Goal: Information Seeking & Learning: Check status

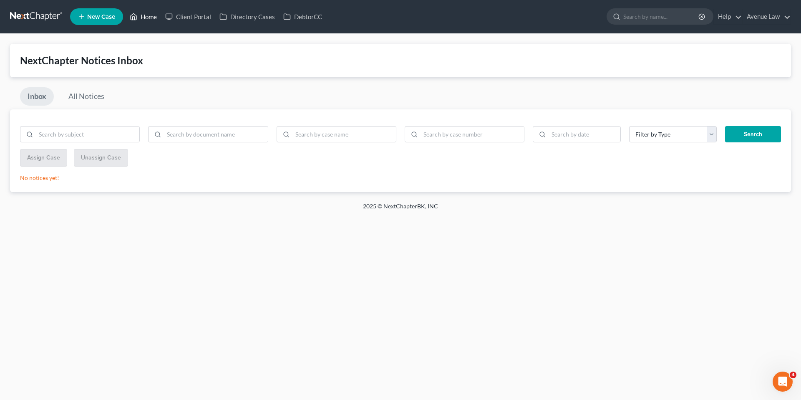
click at [148, 16] on link "Home" at bounding box center [143, 16] width 35 height 15
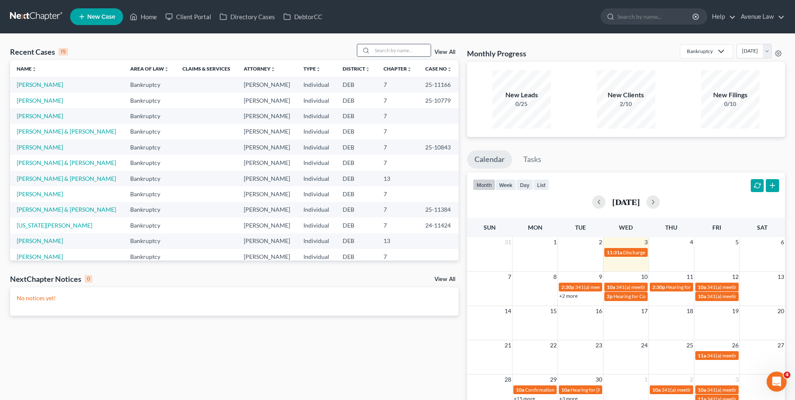
click at [385, 50] on input "search" at bounding box center [401, 50] width 58 height 12
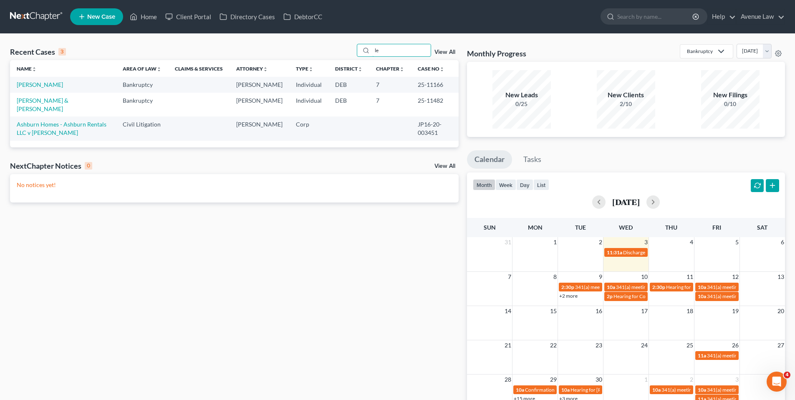
type input "l"
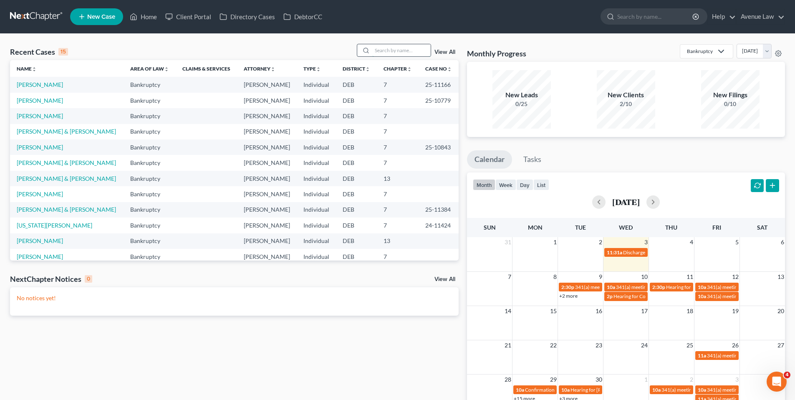
click at [407, 50] on input "search" at bounding box center [401, 50] width 58 height 12
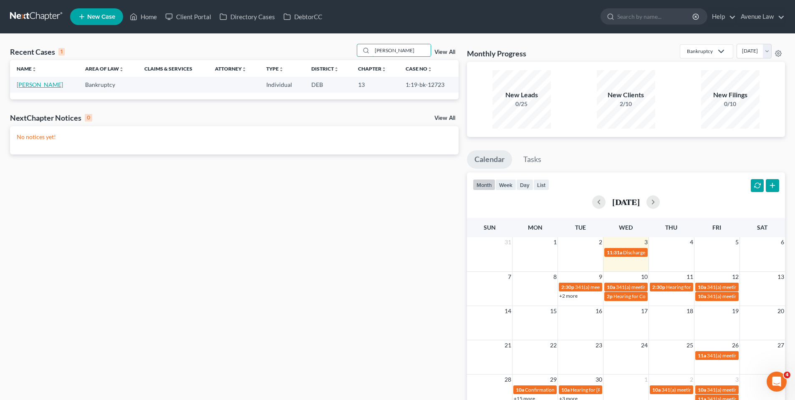
type input "[PERSON_NAME]"
click at [51, 84] on link "[PERSON_NAME]" at bounding box center [40, 84] width 46 height 7
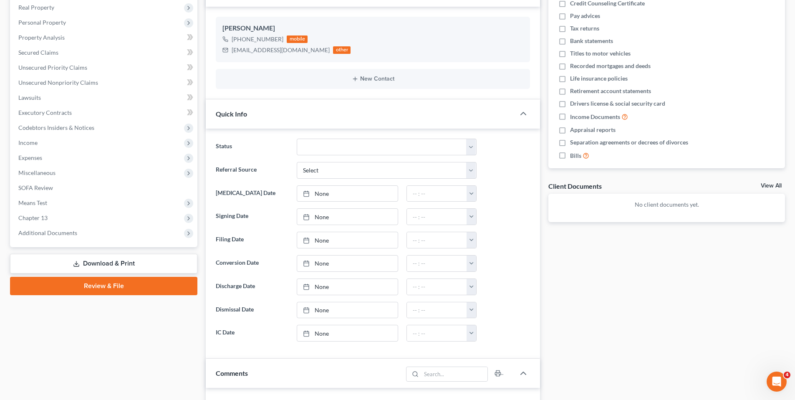
scroll to position [167, 0]
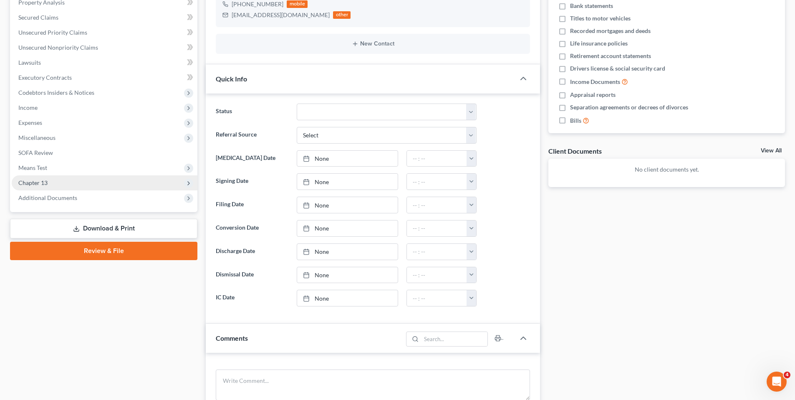
click at [44, 182] on span "Chapter 13" at bounding box center [32, 182] width 29 height 7
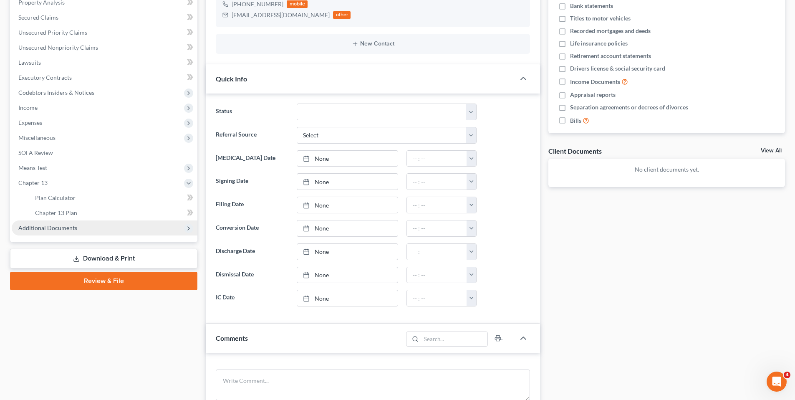
click at [65, 226] on span "Additional Documents" at bounding box center [47, 227] width 59 height 7
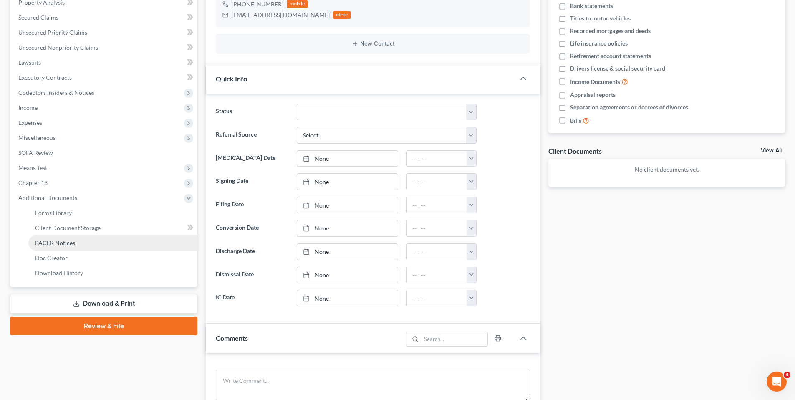
click at [60, 241] on span "PACER Notices" at bounding box center [55, 242] width 40 height 7
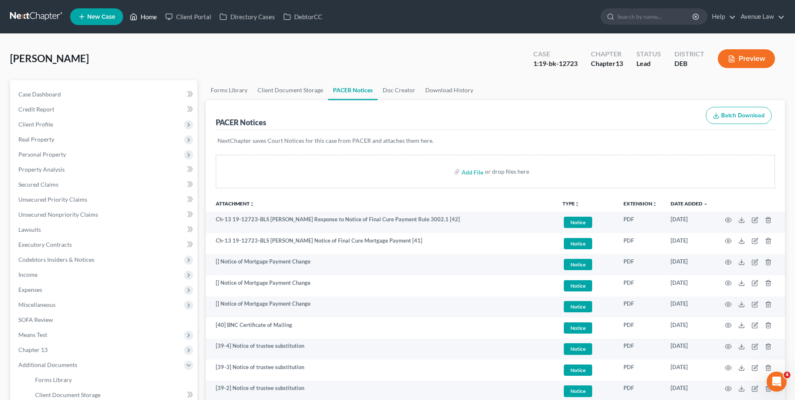
drag, startPoint x: 146, startPoint y: 15, endPoint x: 218, endPoint y: 114, distance: 122.4
click at [146, 15] on link "Home" at bounding box center [143, 16] width 35 height 15
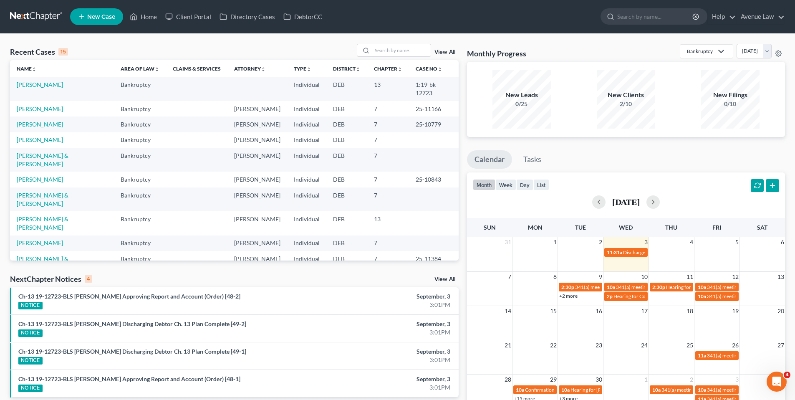
click at [312, 369] on li "Ch-13 19-12723-BLS [PERSON_NAME] Approving Report and Account (Order) [48-1] NO…" at bounding box center [234, 383] width 448 height 28
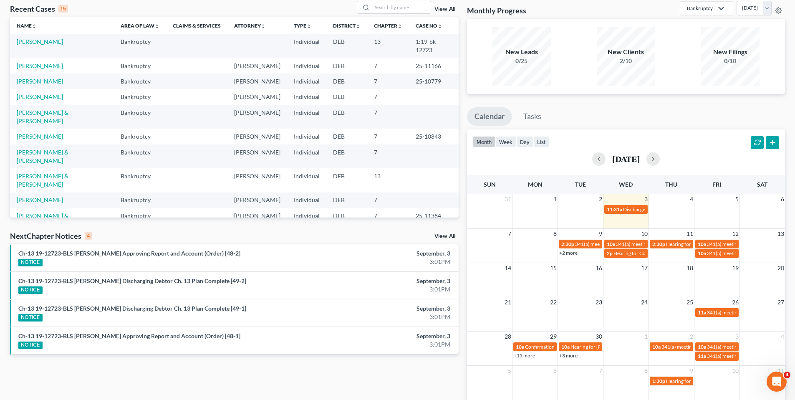
scroll to position [82, 0]
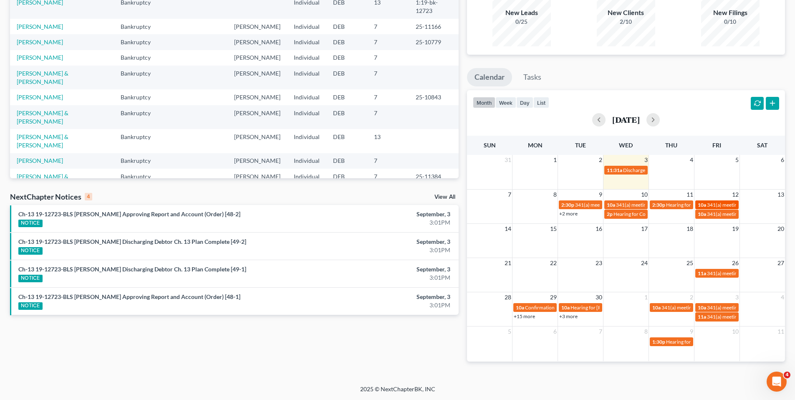
click at [709, 204] on span "341(a) meeting for [PERSON_NAME] & [PERSON_NAME]" at bounding box center [769, 204] width 125 height 6
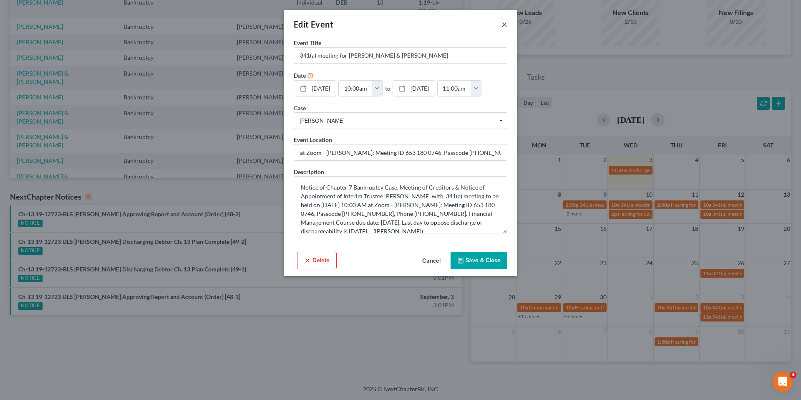
click at [505, 23] on button "×" at bounding box center [504, 24] width 6 height 10
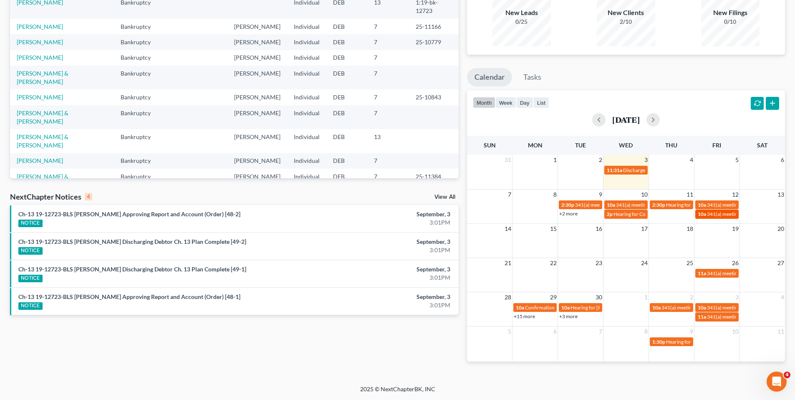
click at [704, 213] on span "10a" at bounding box center [701, 214] width 8 height 6
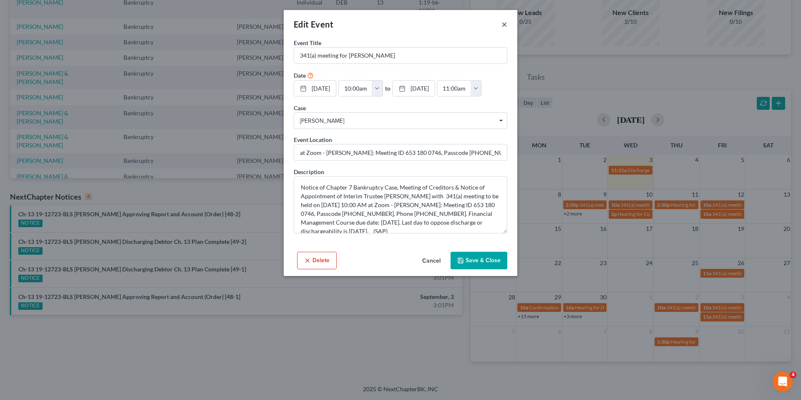
click at [503, 24] on button "×" at bounding box center [504, 24] width 6 height 10
